Goal: Information Seeking & Learning: Find specific fact

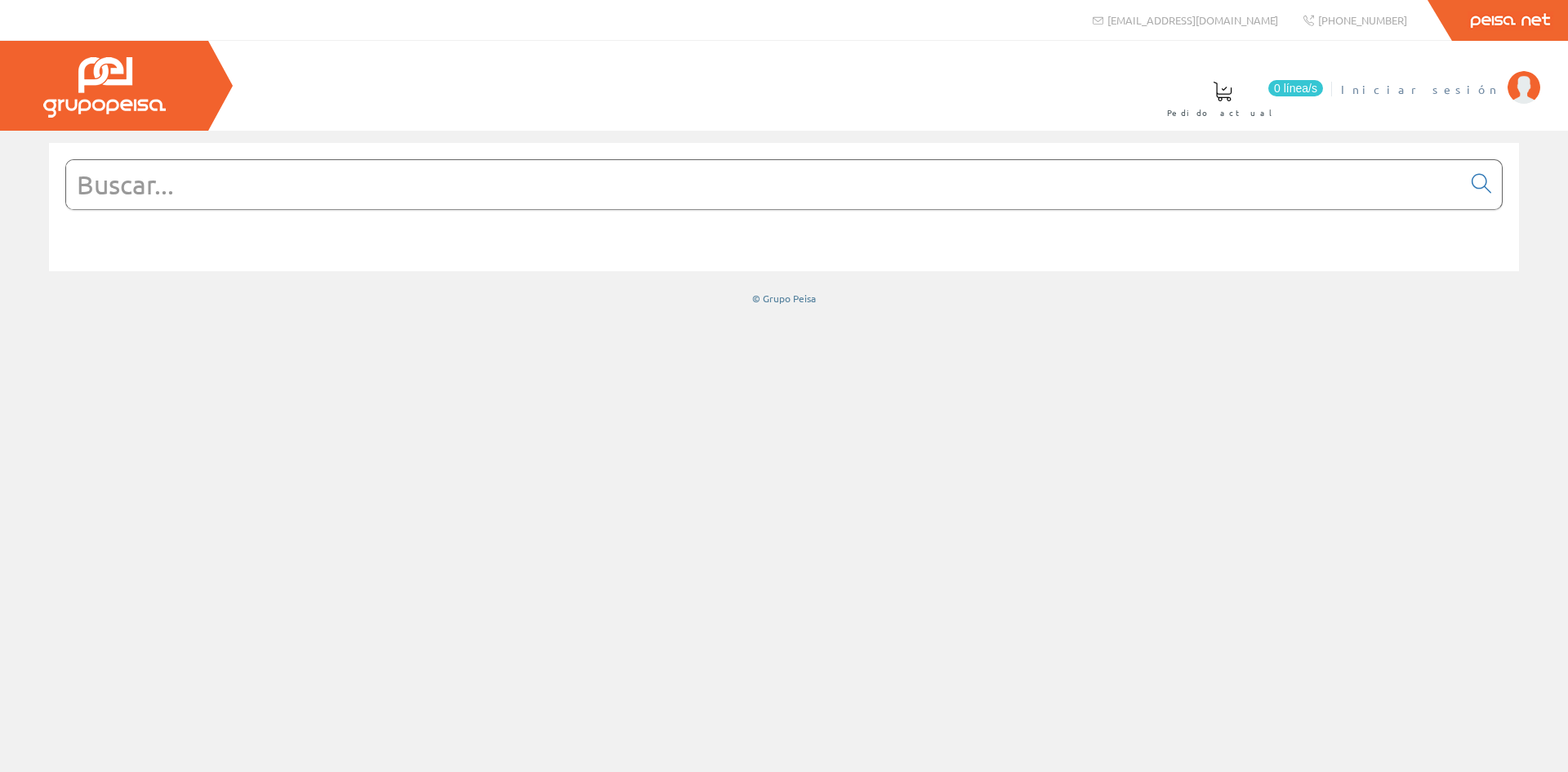
click at [1465, 82] on span "Iniciar sesión" at bounding box center [1420, 88] width 158 height 16
click at [212, 194] on input "text" at bounding box center [764, 184] width 1396 height 49
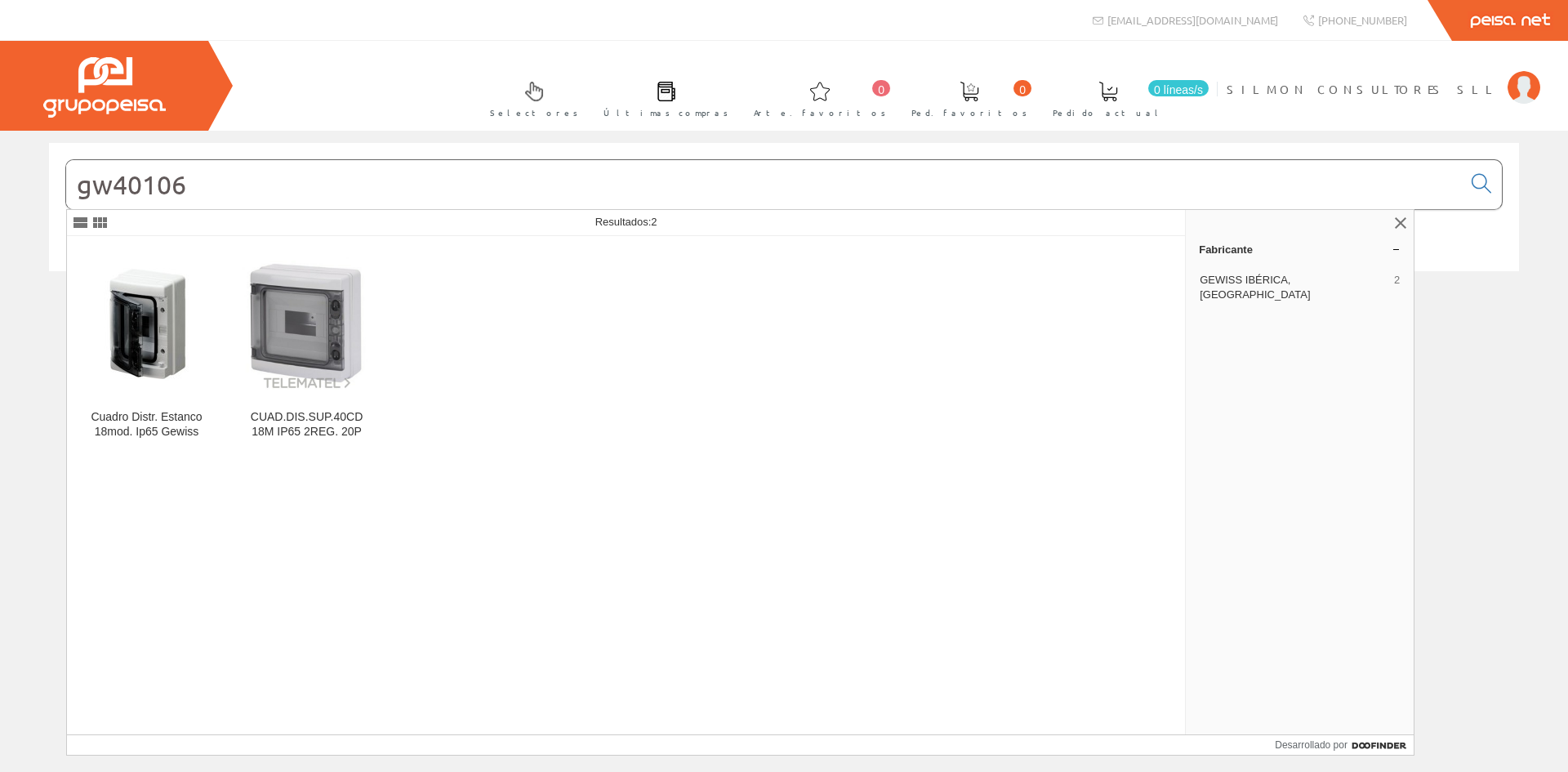
type input "gw40106"
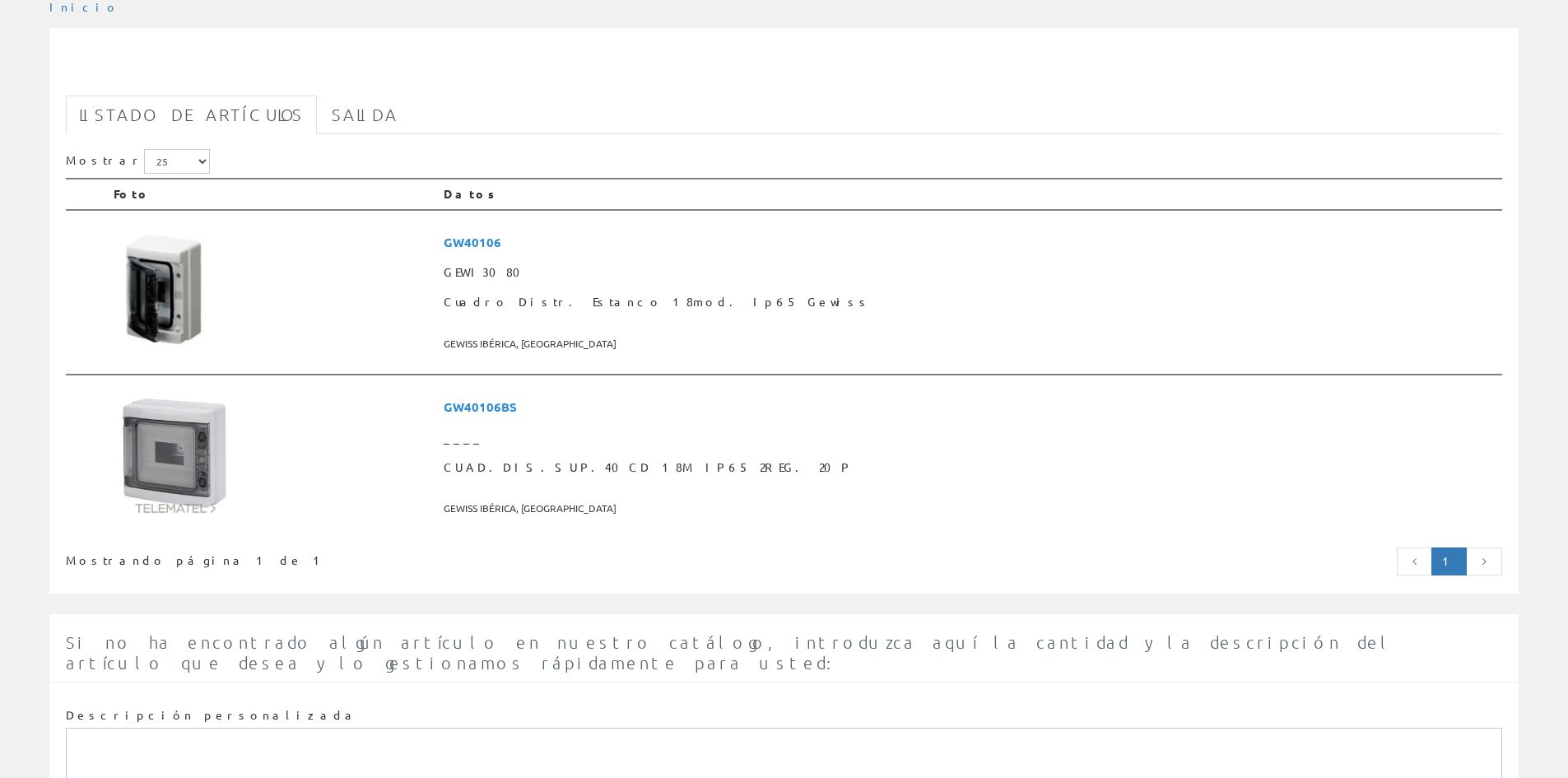
scroll to position [247, 0]
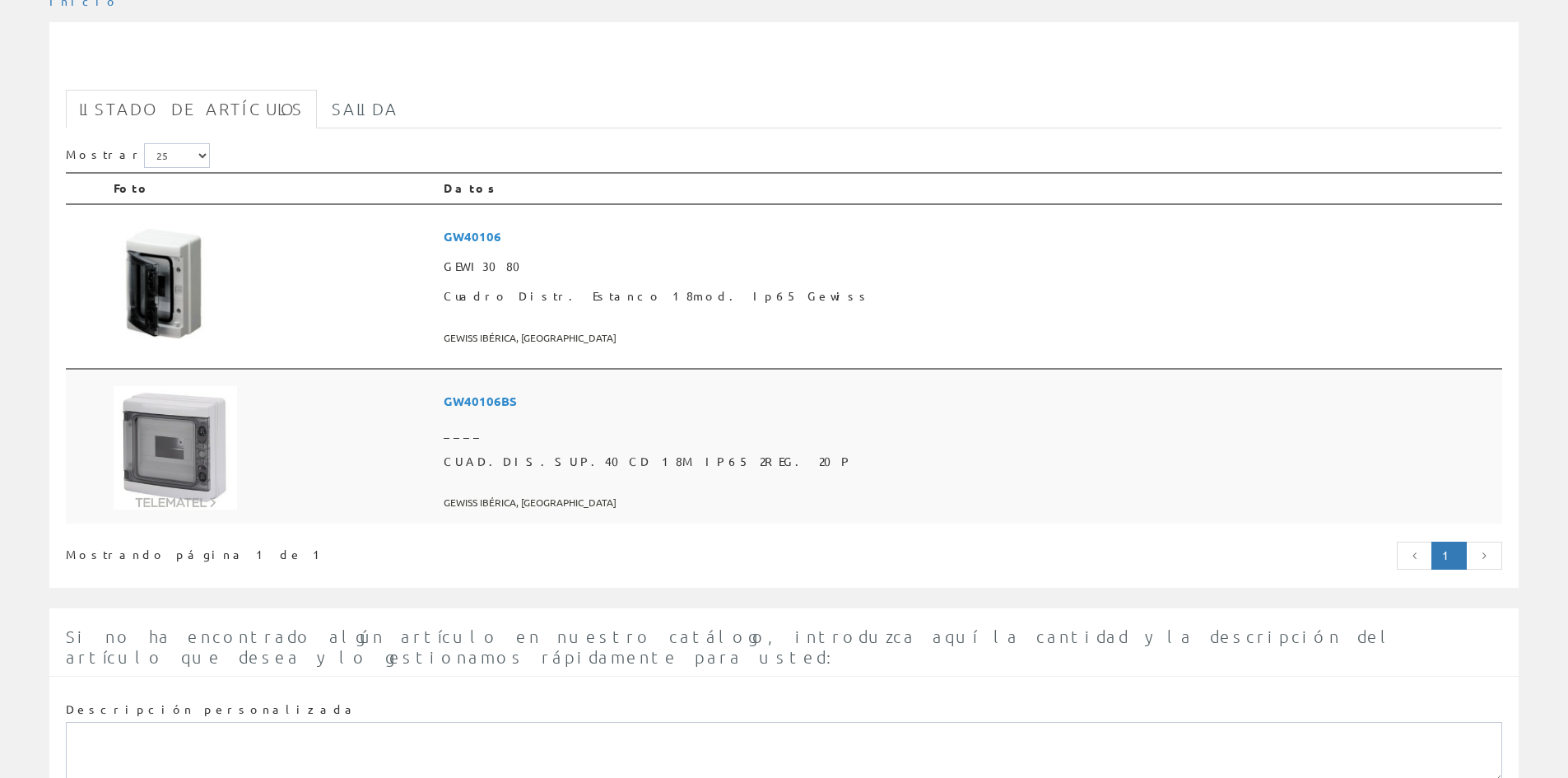
click at [517, 399] on font "GW40106BS" at bounding box center [480, 400] width 74 height 16
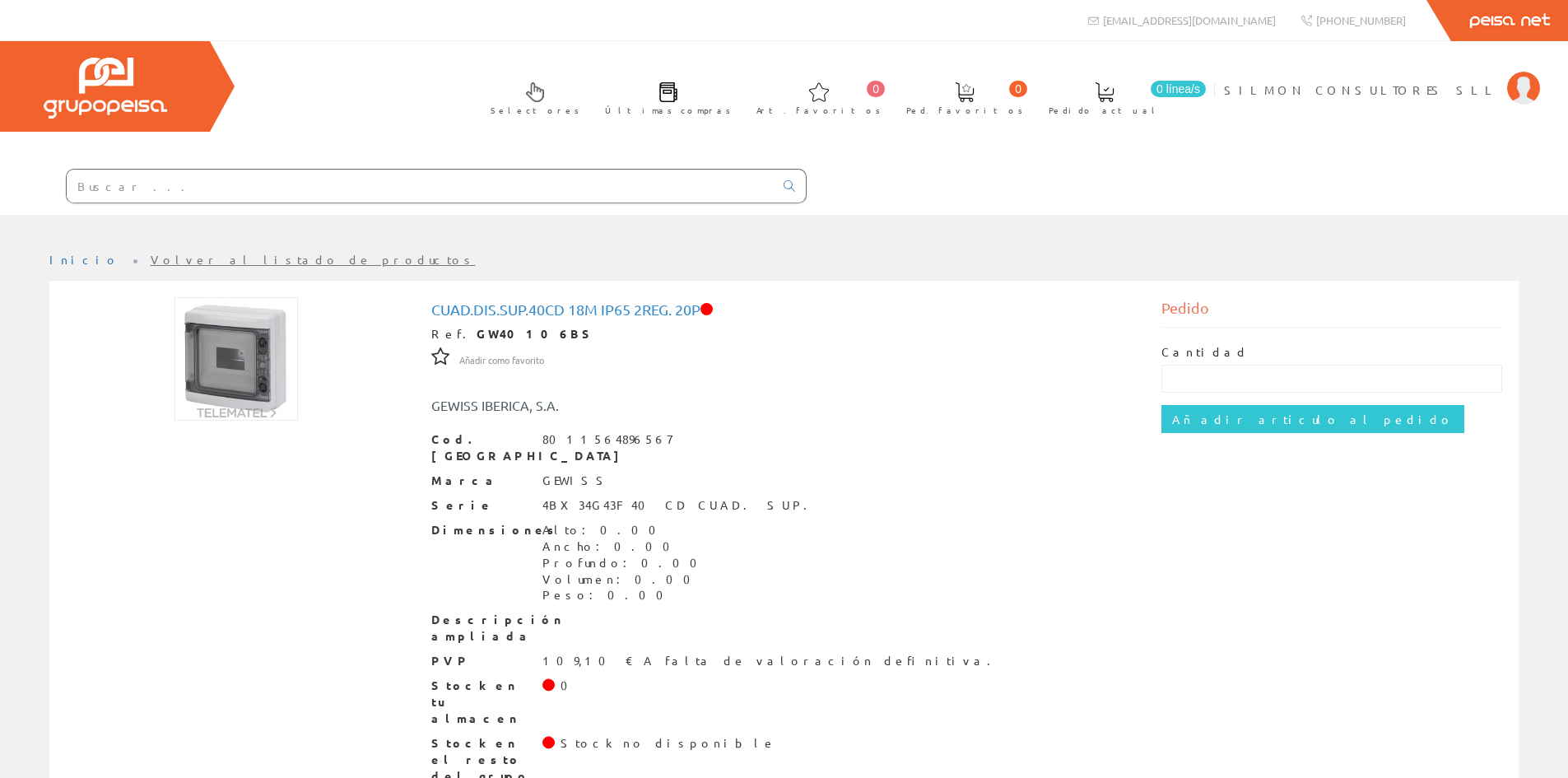
scroll to position [12, 0]
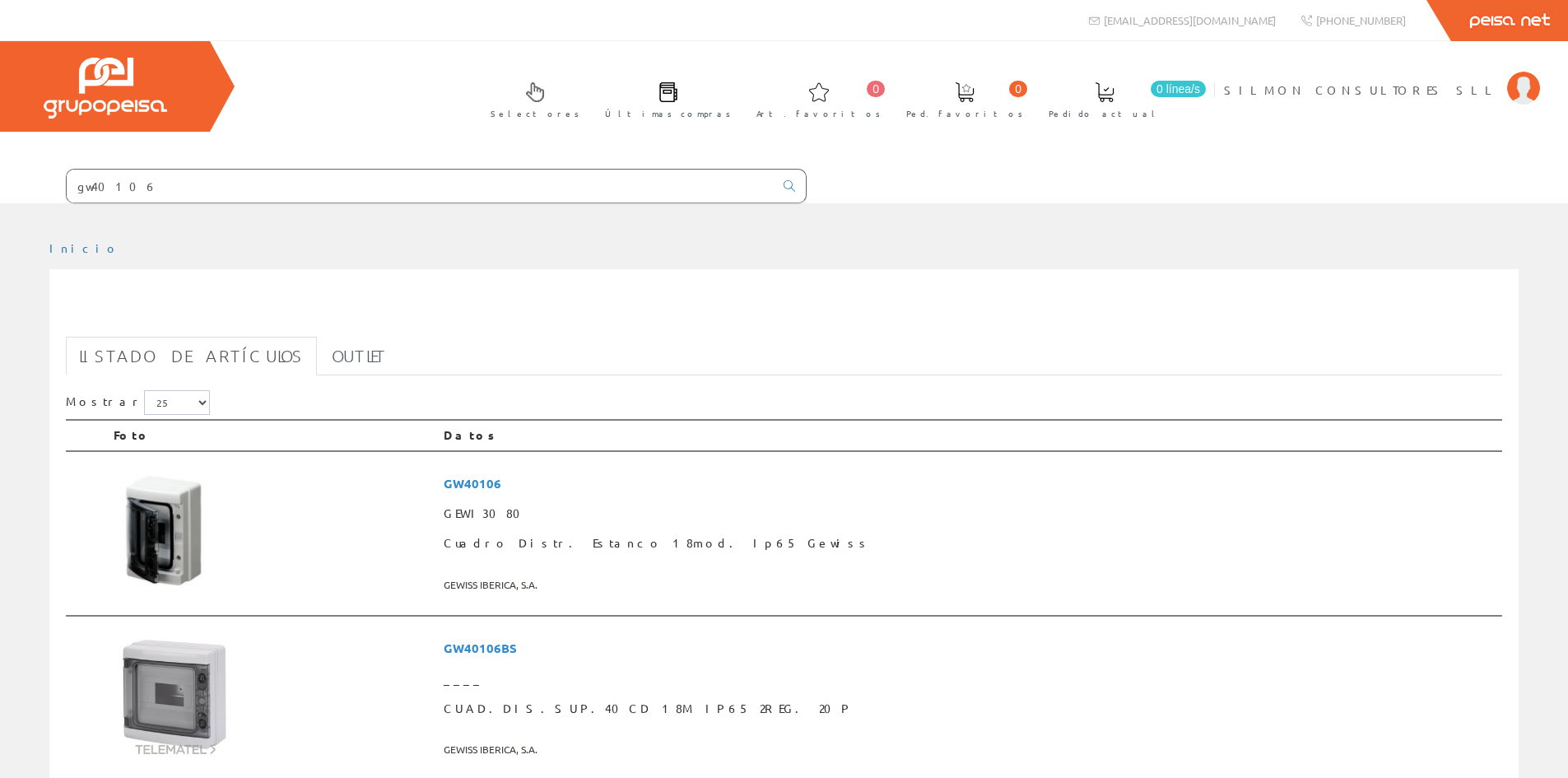
scroll to position [247, 0]
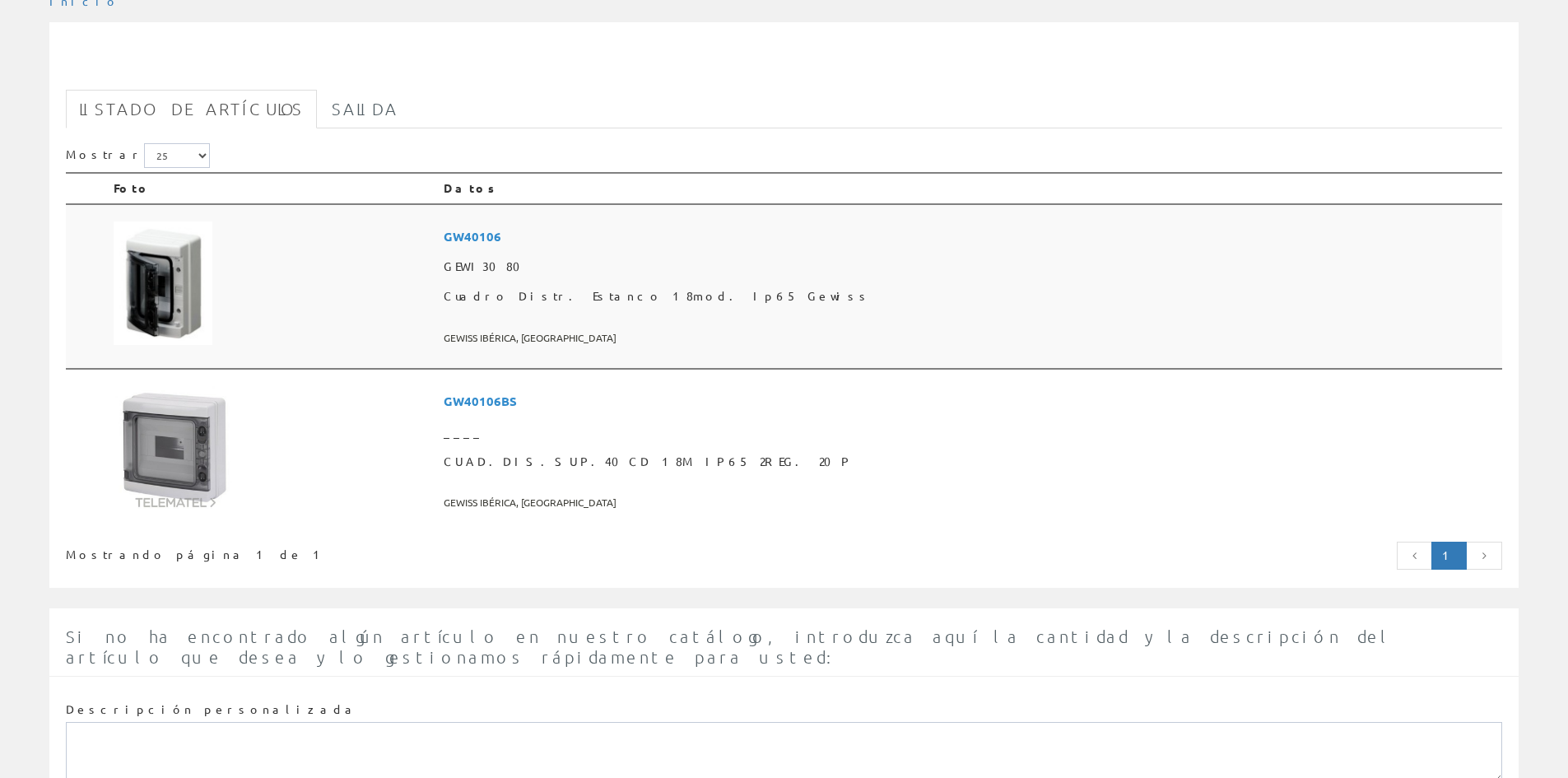
click at [689, 295] on font "Cuadro Distr. Estanco 18mod. Ip65 Gewiss" at bounding box center [657, 296] width 427 height 15
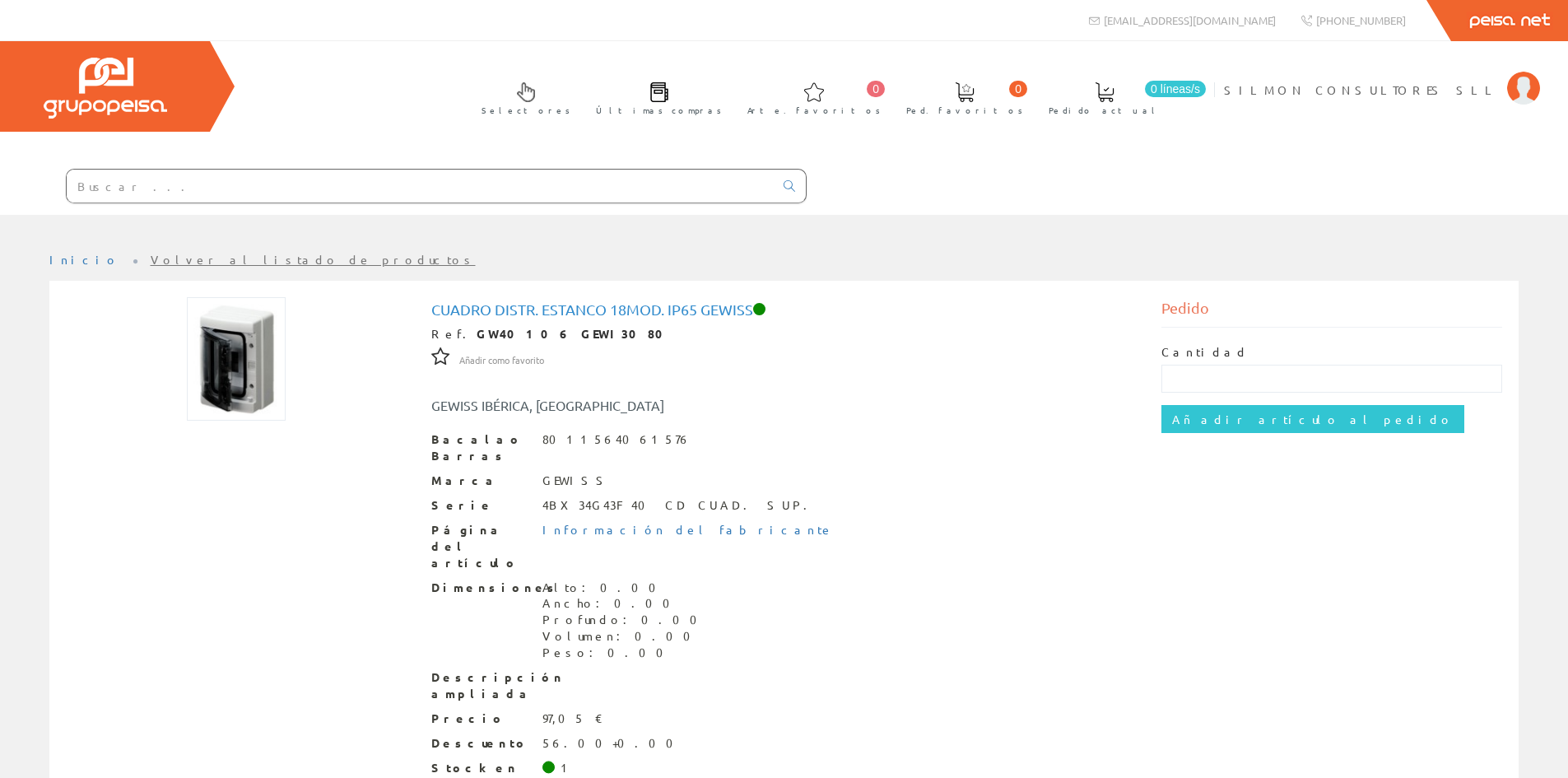
scroll to position [78, 0]
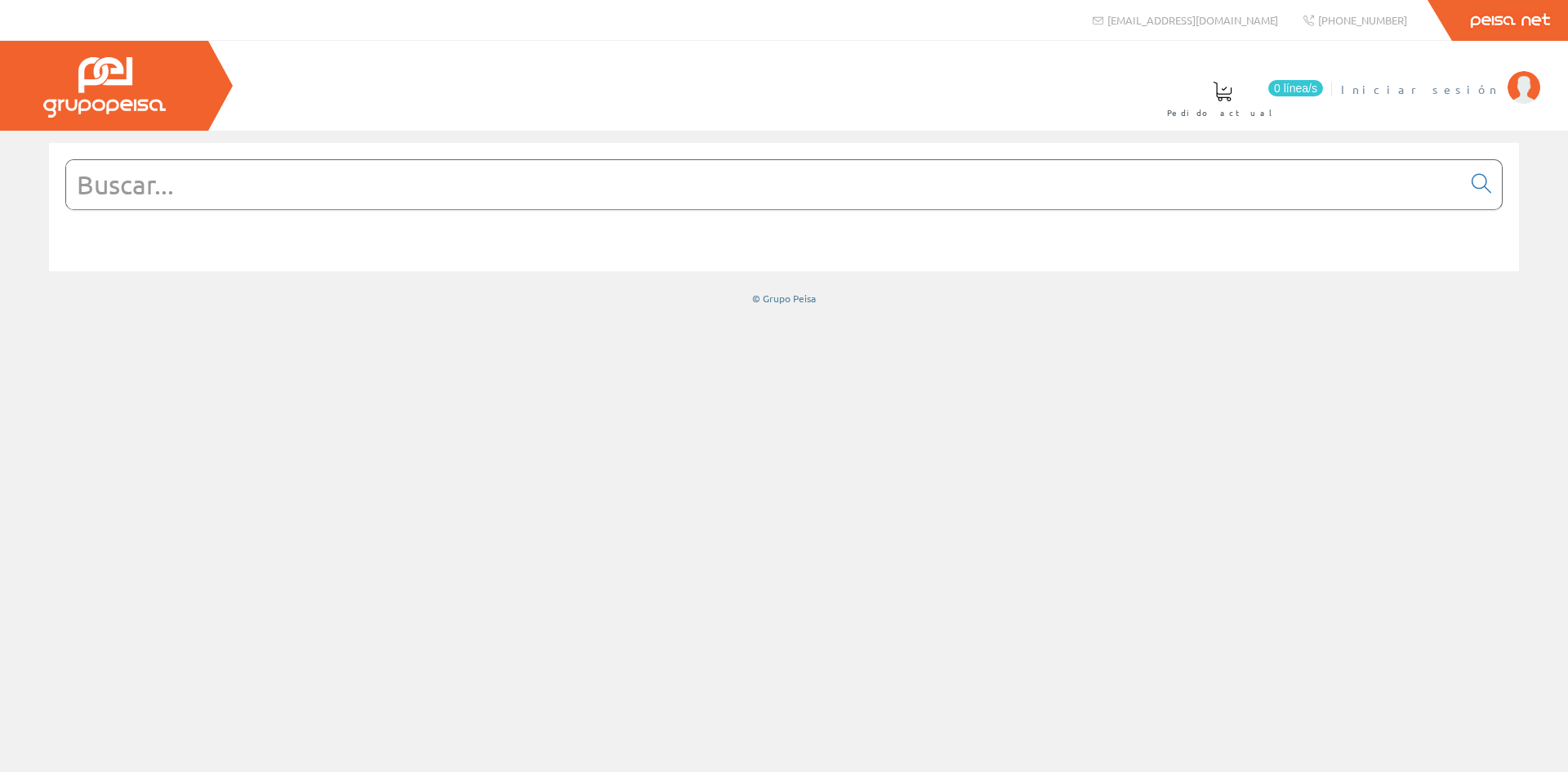
click at [1451, 85] on span "Iniciar sesión" at bounding box center [1420, 88] width 158 height 16
click at [1513, 108] on li "SILMON CONSULTORES SLL Mi cuenta Mis datos Mis ofertas Mis pedidos Mis albarane…" at bounding box center [1383, 99] width 321 height 63
click at [477, 197] on input "text" at bounding box center [764, 184] width 1396 height 49
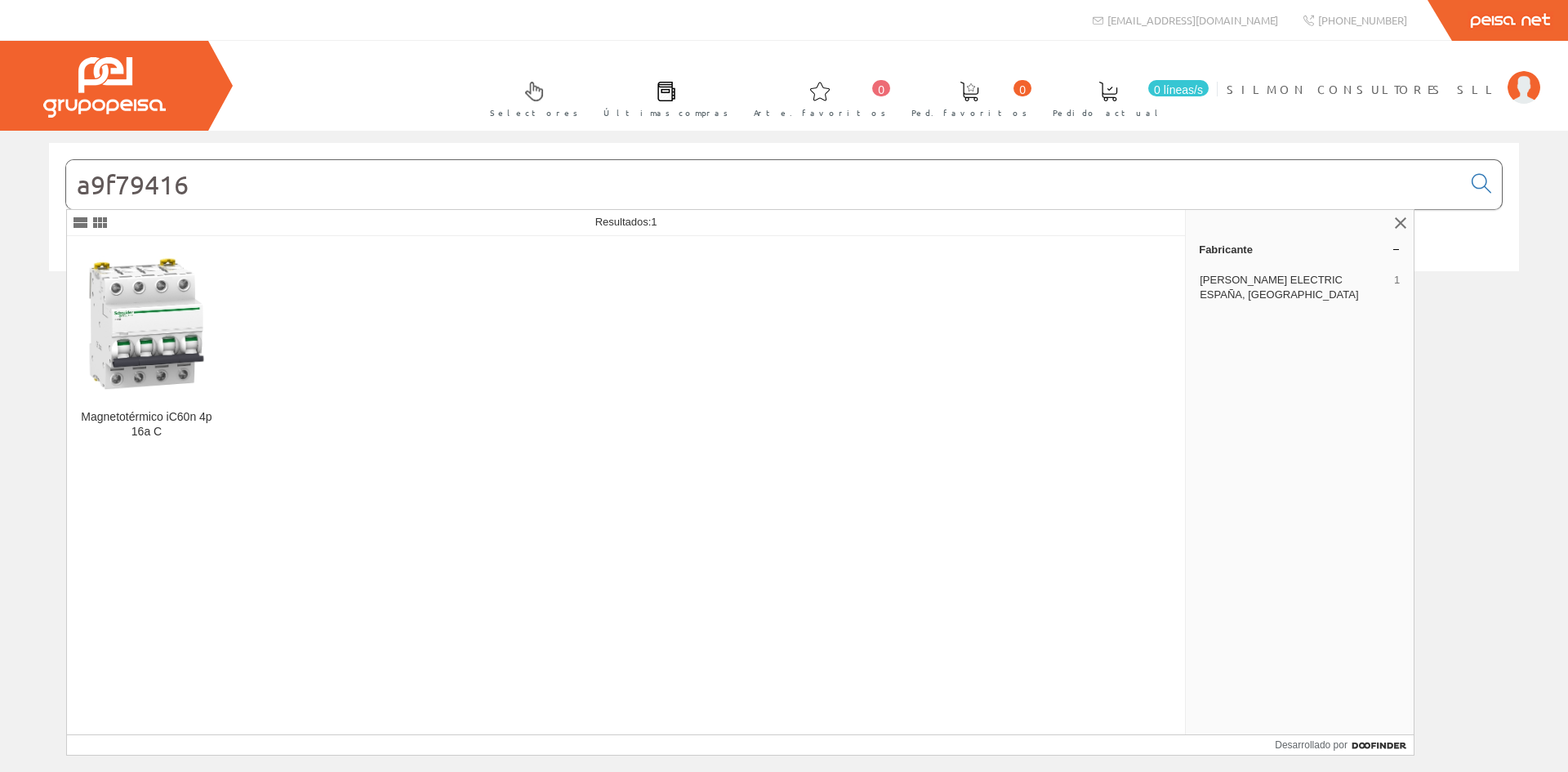
type input "a9f79416"
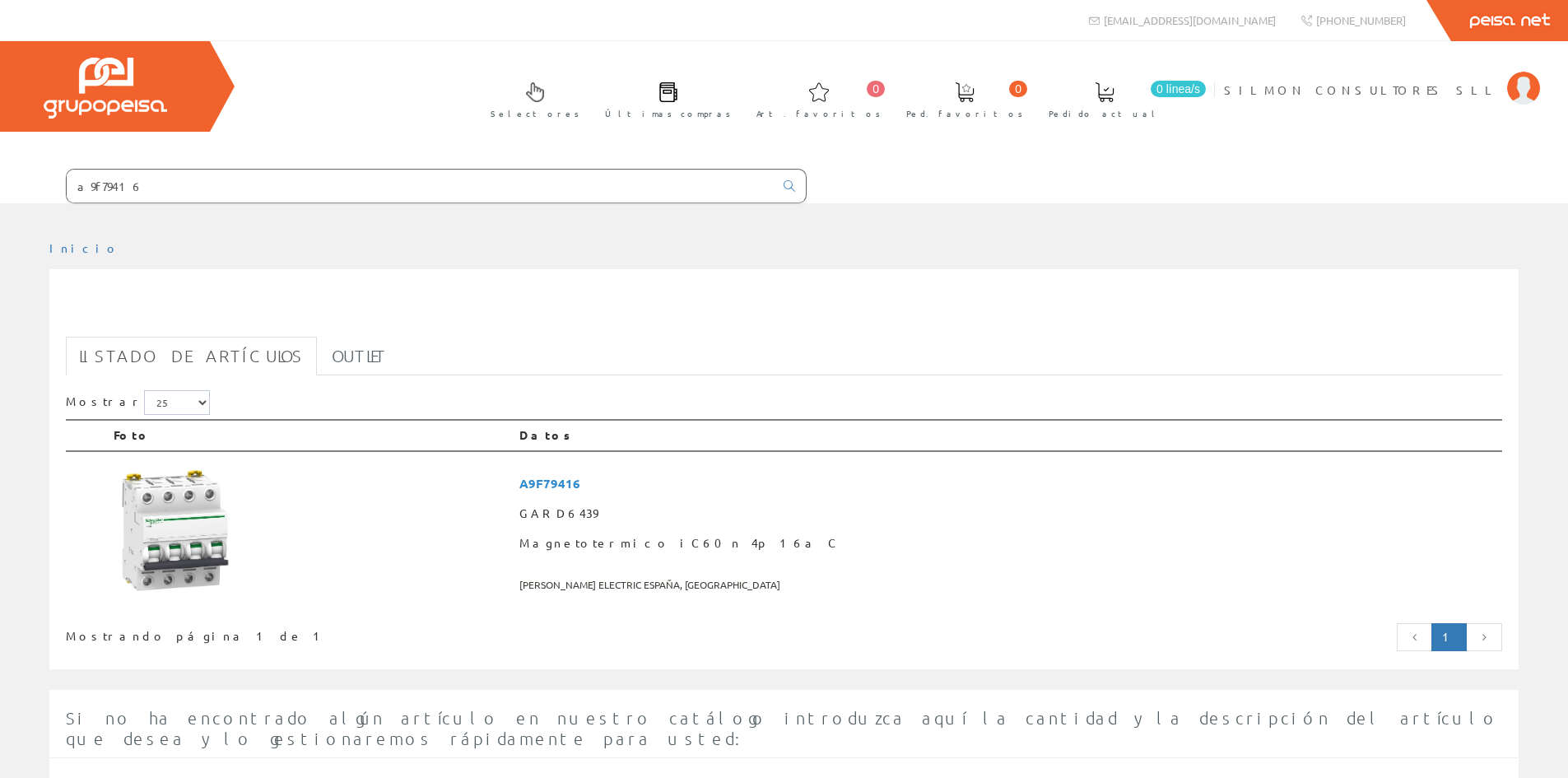
click at [161, 353] on link "Listado de artículos" at bounding box center [191, 356] width 251 height 39
click at [180, 526] on img at bounding box center [175, 530] width 123 height 123
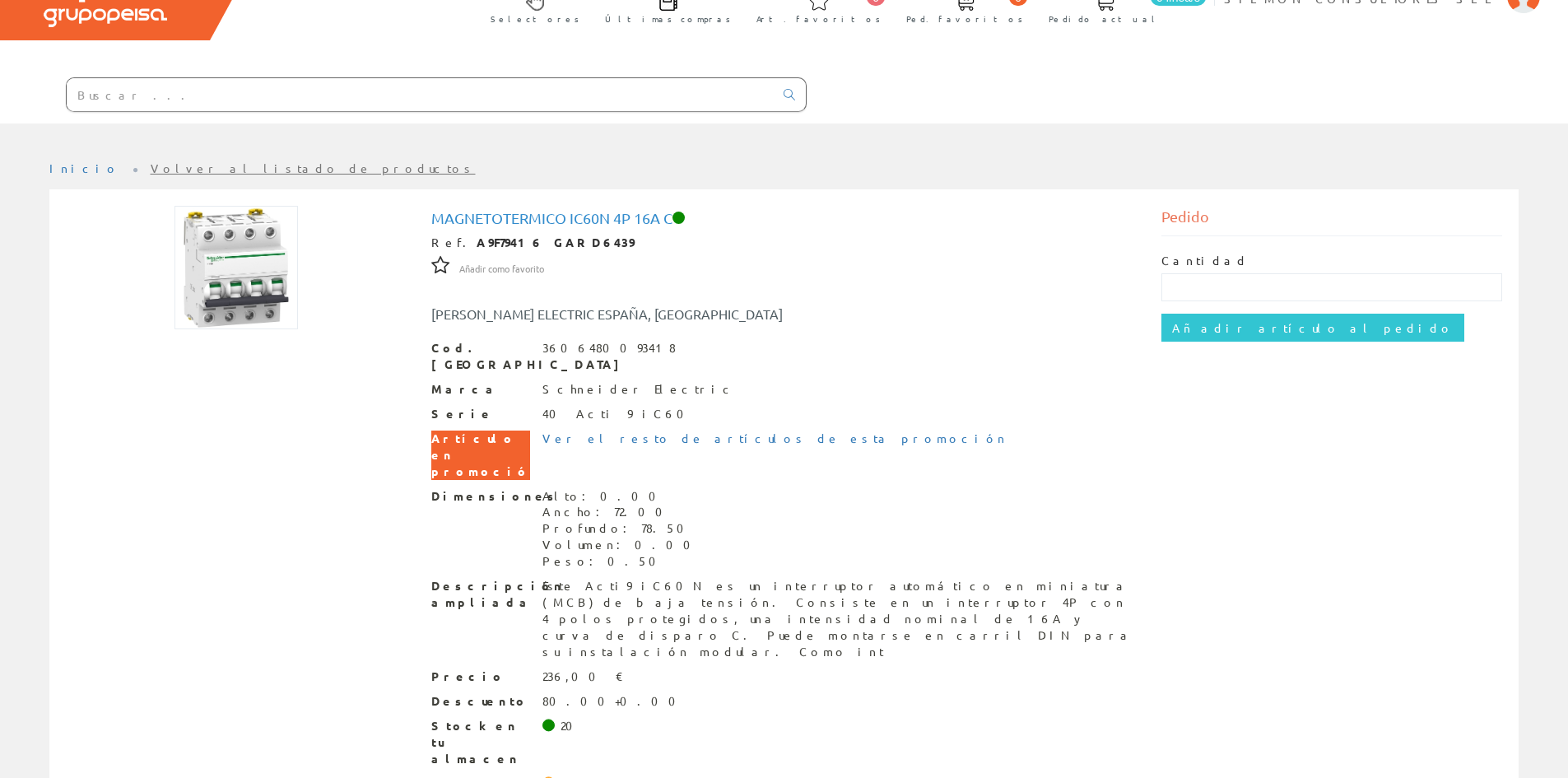
scroll to position [94, 0]
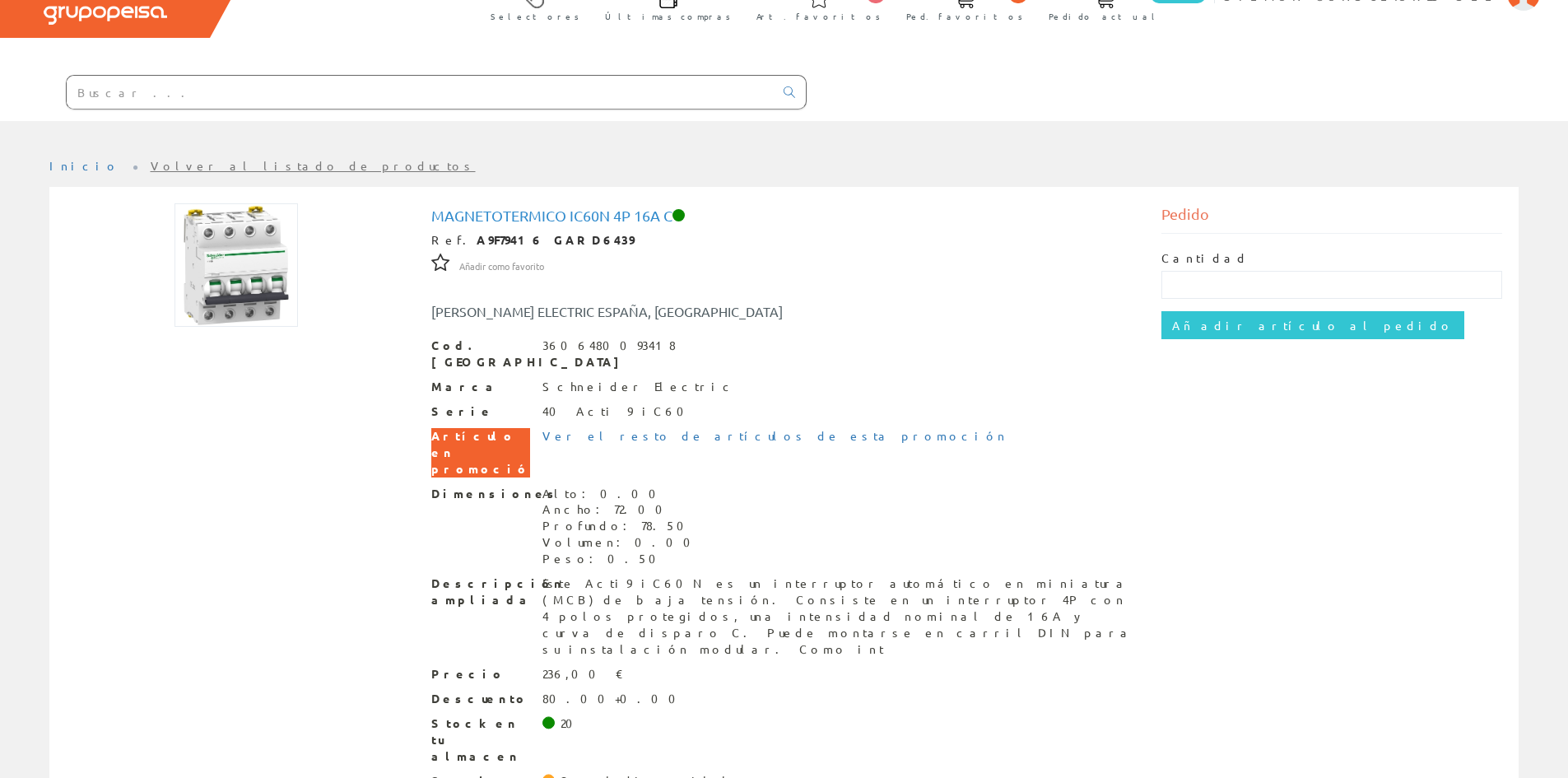
click at [220, 81] on input "text" at bounding box center [420, 92] width 707 height 33
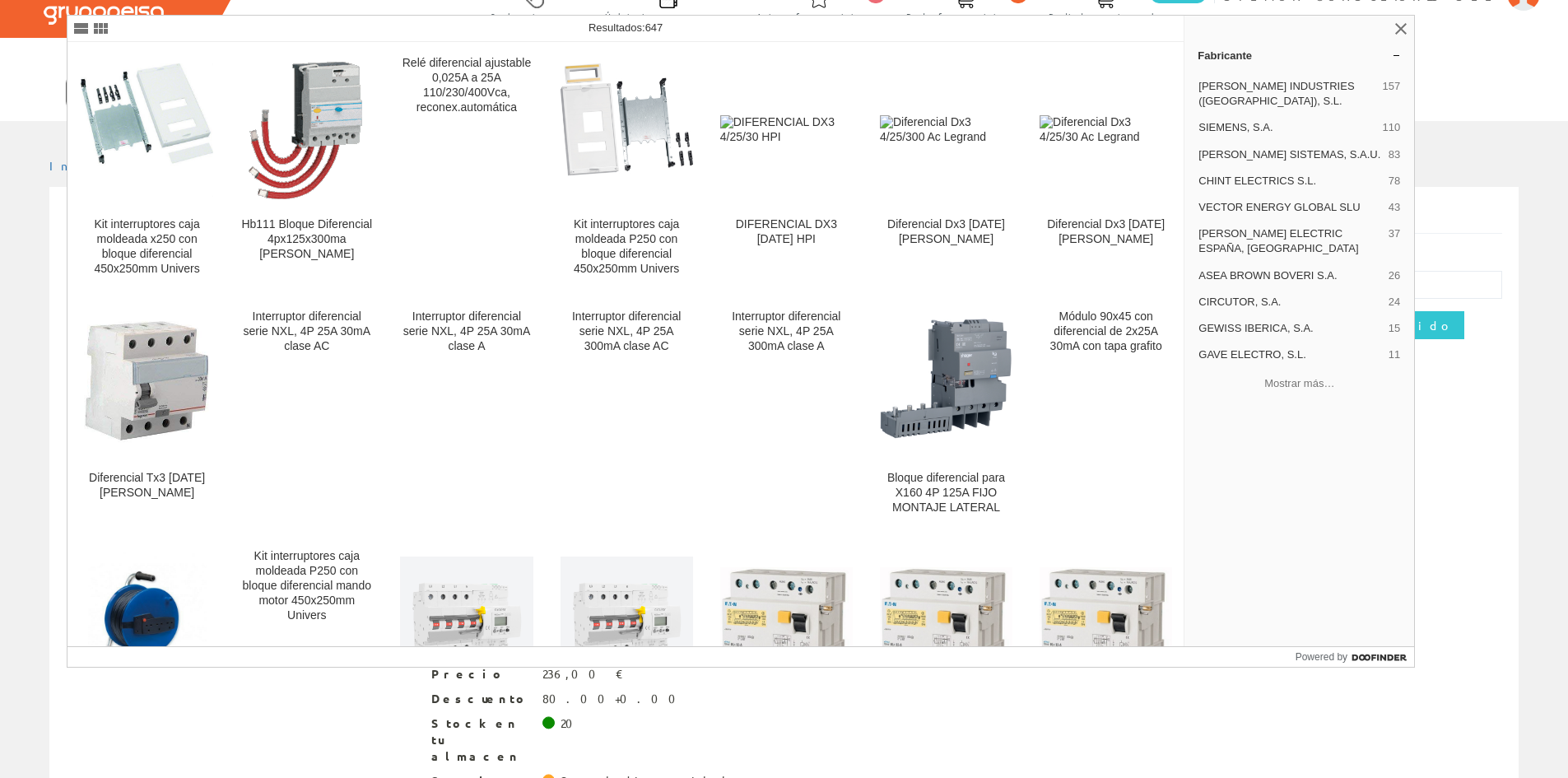
type input "diferencial 4 x 25"
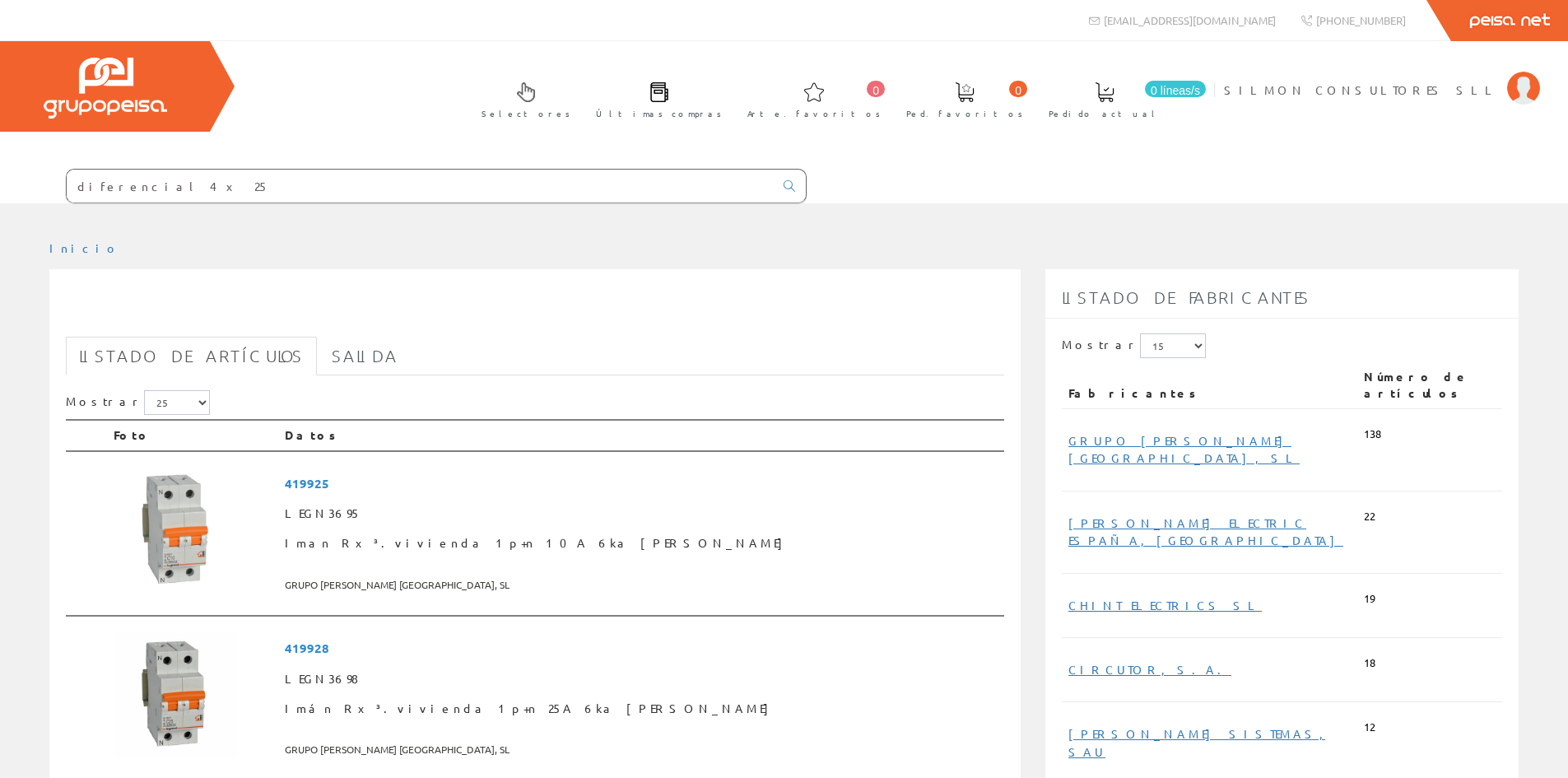
drag, startPoint x: 207, startPoint y: 189, endPoint x: 7, endPoint y: 179, distance: 200.2
click at [7, 179] on form "diferencial 4 x 25" at bounding box center [403, 186] width 807 height 35
click at [386, 200] on input "text" at bounding box center [420, 186] width 707 height 33
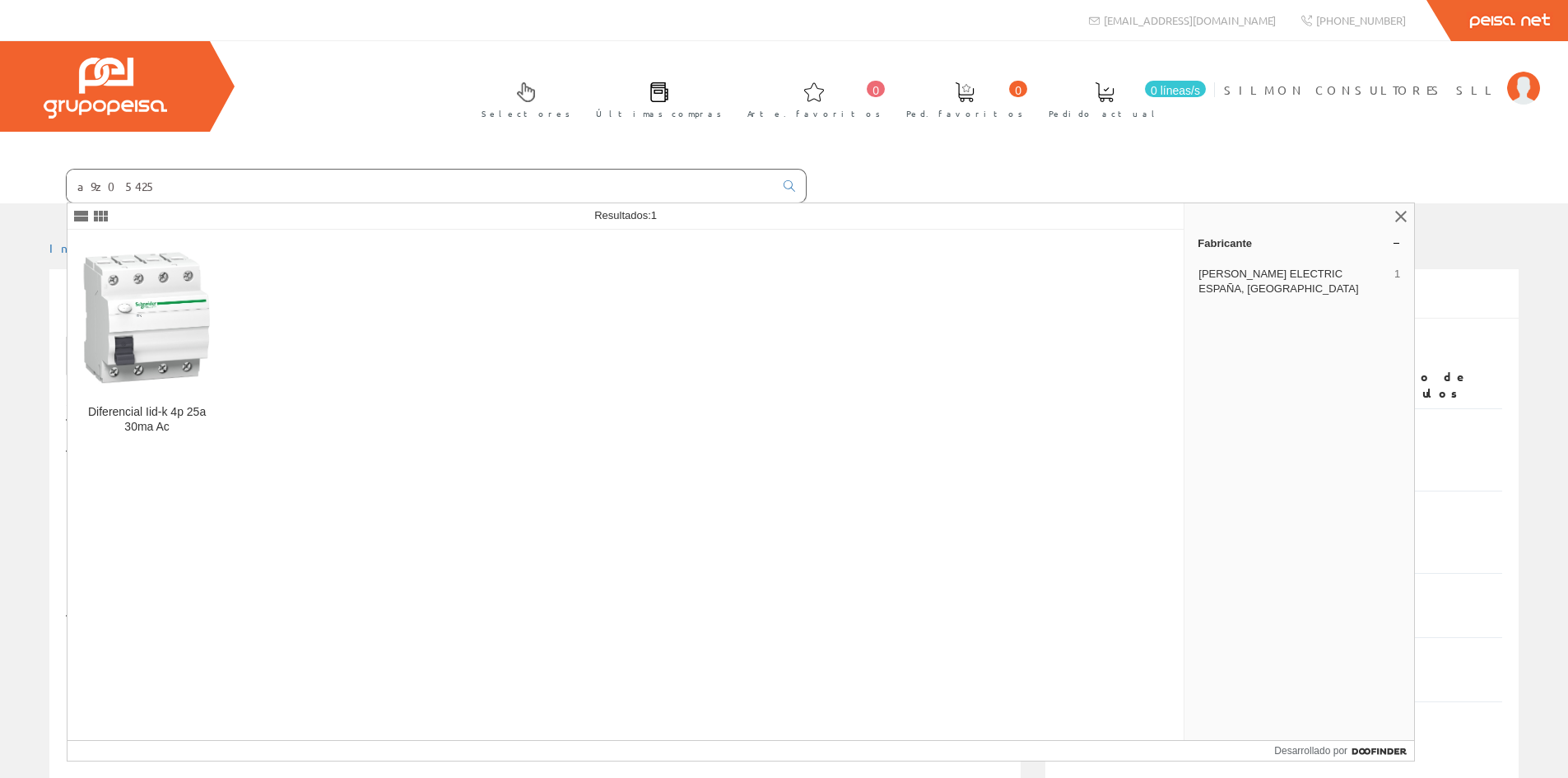
type input "a9z05425"
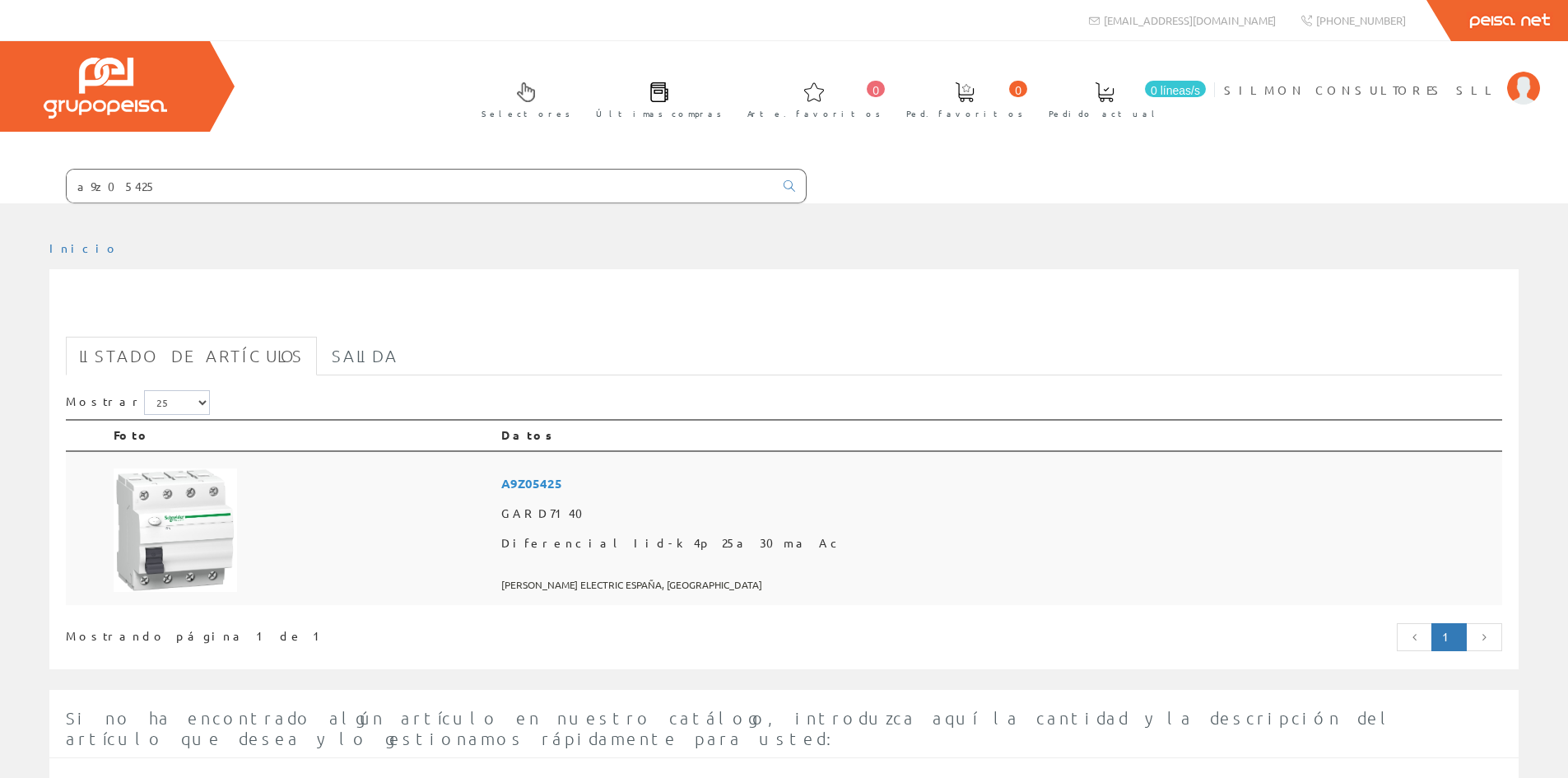
click at [592, 514] on font "GARD7140" at bounding box center [547, 513] width 91 height 15
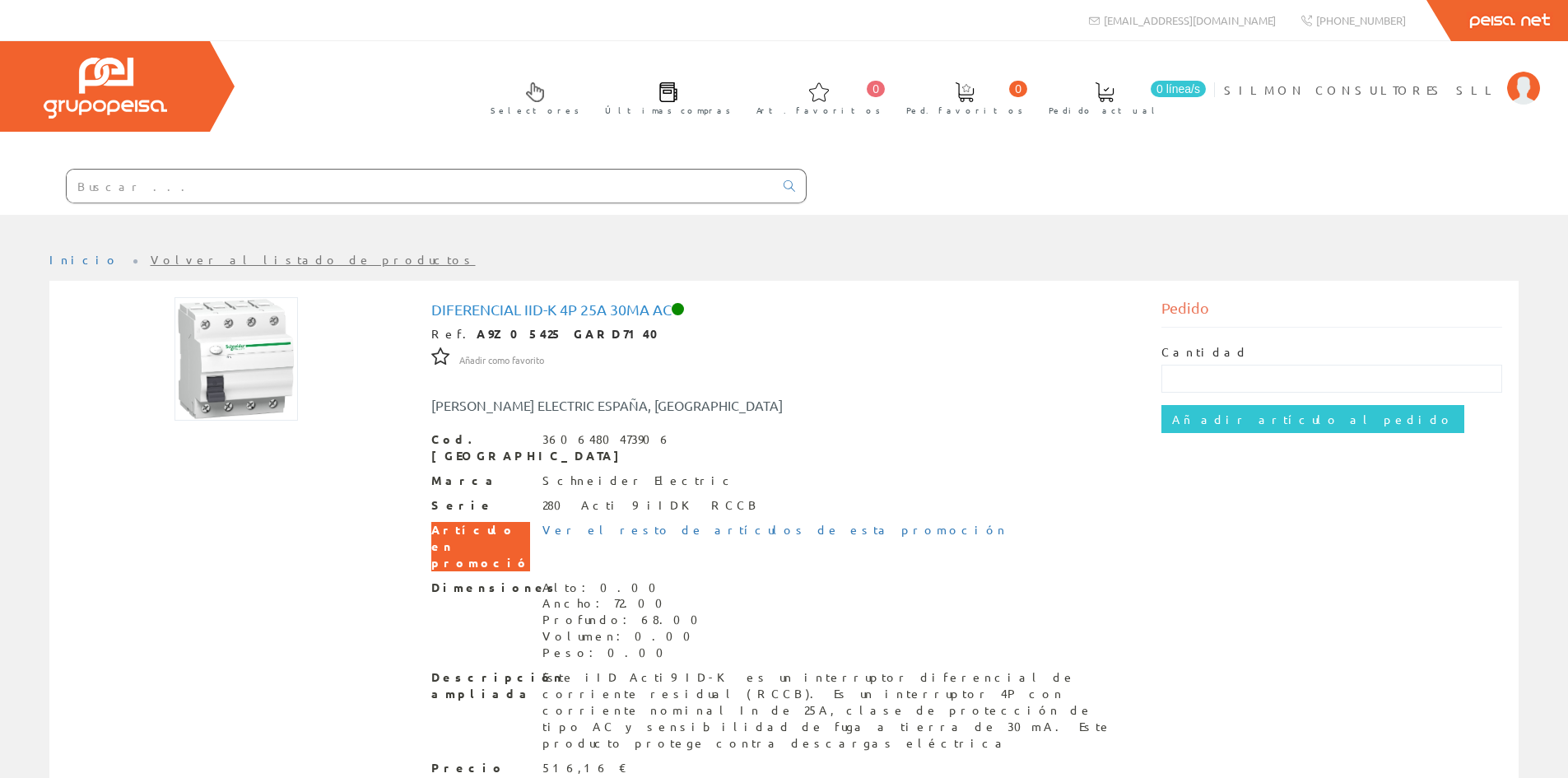
scroll to position [94, 0]
